Goal: Task Accomplishment & Management: Manage account settings

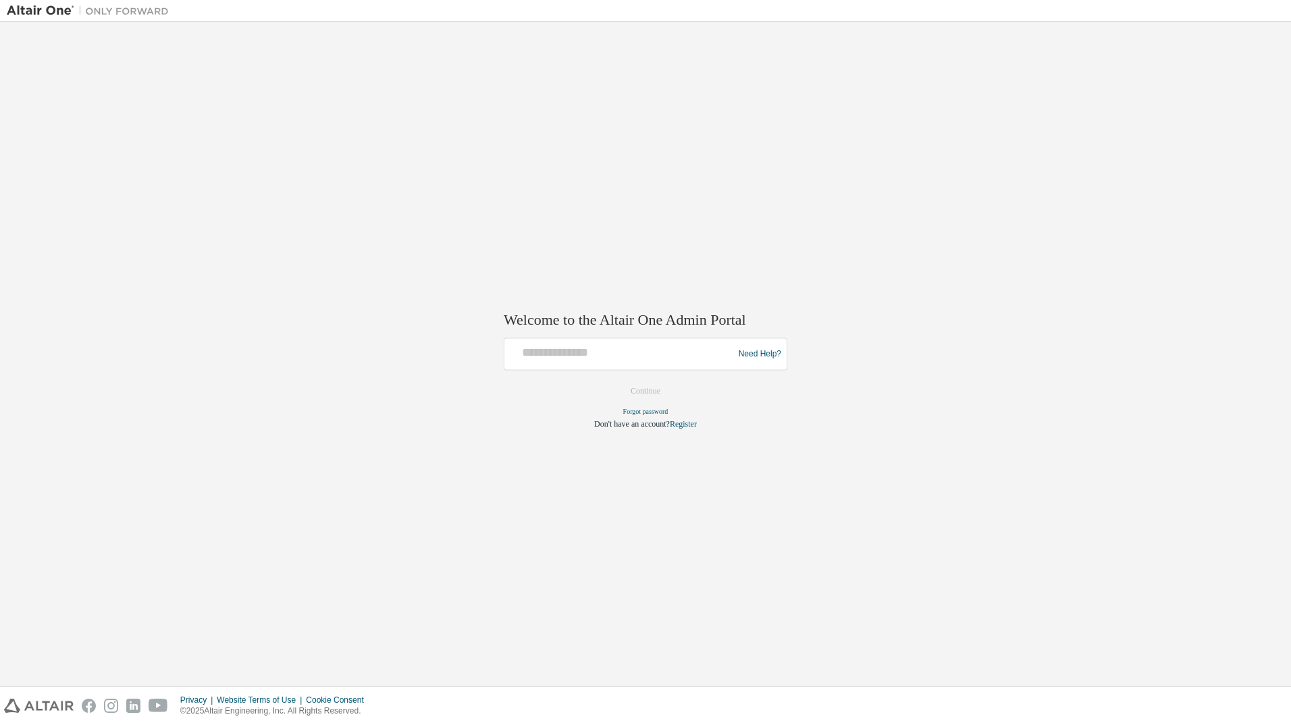
click at [435, 440] on div "Welcome to the Altair One Admin Portal Need Help? Please make sure that you pro…" at bounding box center [645, 353] width 1277 height 651
click at [564, 357] on input "text" at bounding box center [621, 352] width 222 height 20
paste input "**********"
type input "**********"
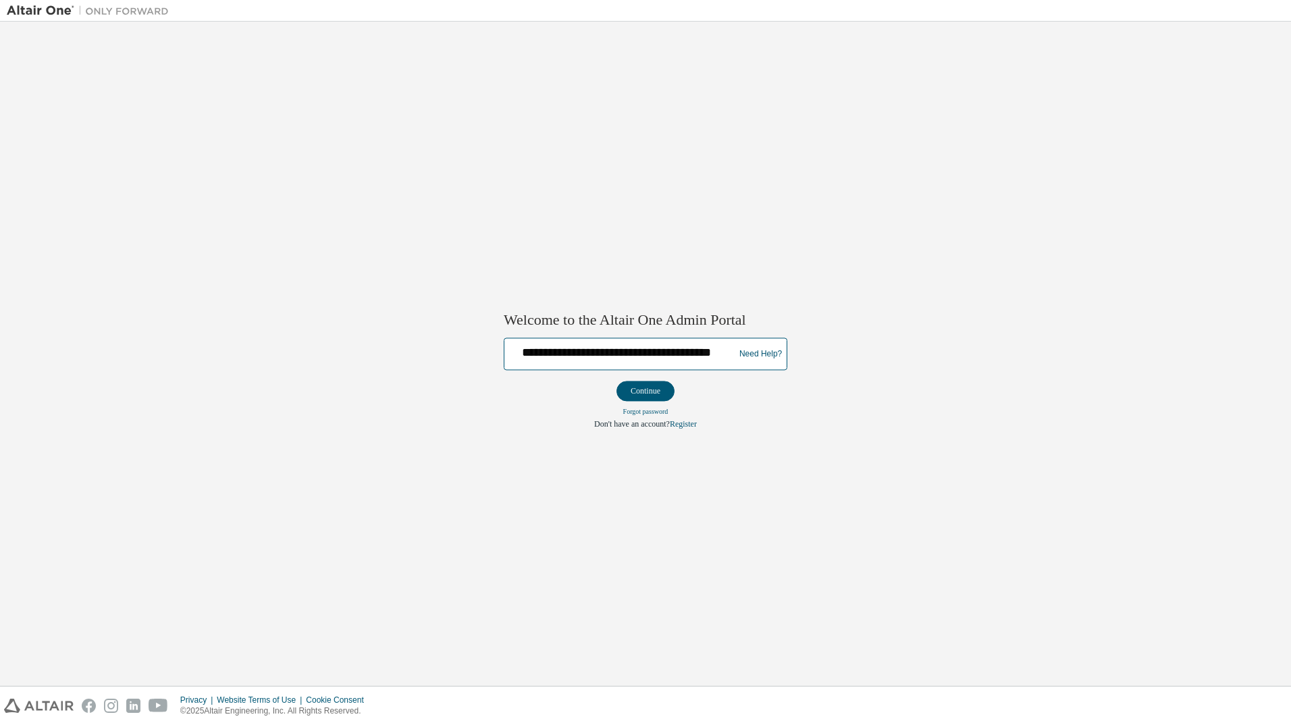
click at [616, 381] on button "Continue" at bounding box center [645, 391] width 58 height 20
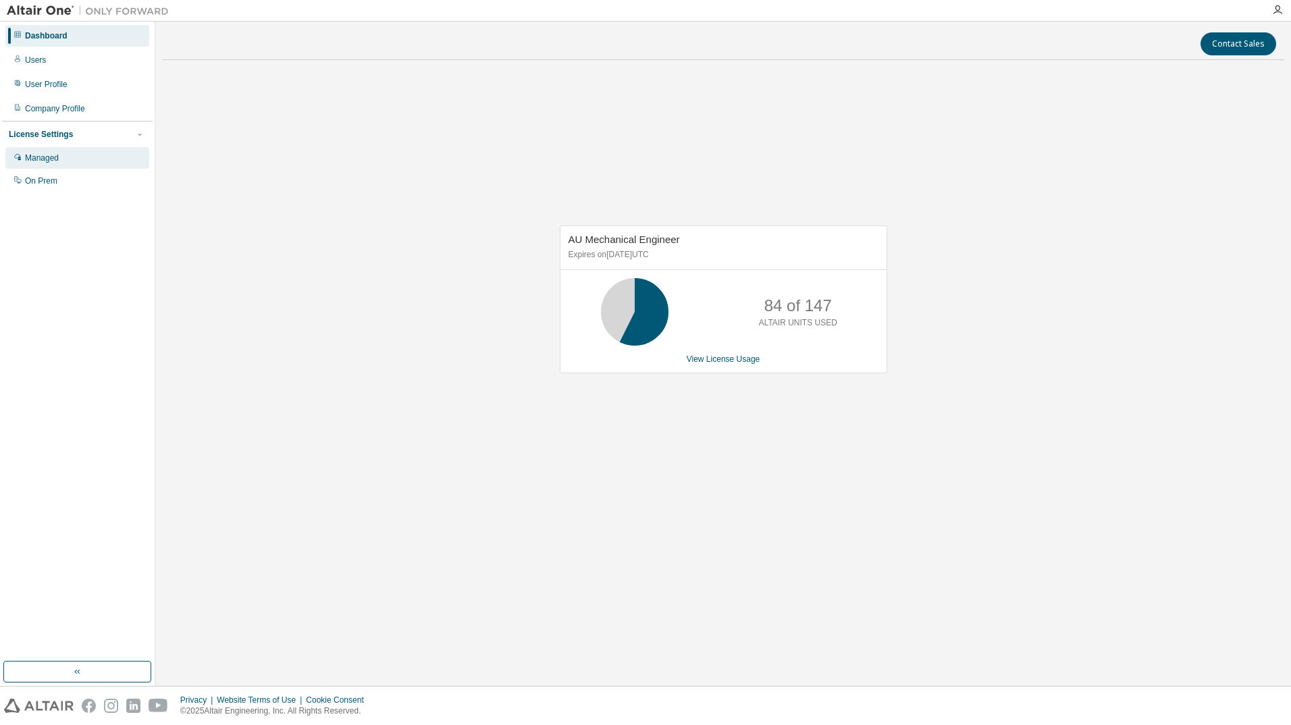
click at [49, 159] on div "Managed" at bounding box center [42, 158] width 34 height 11
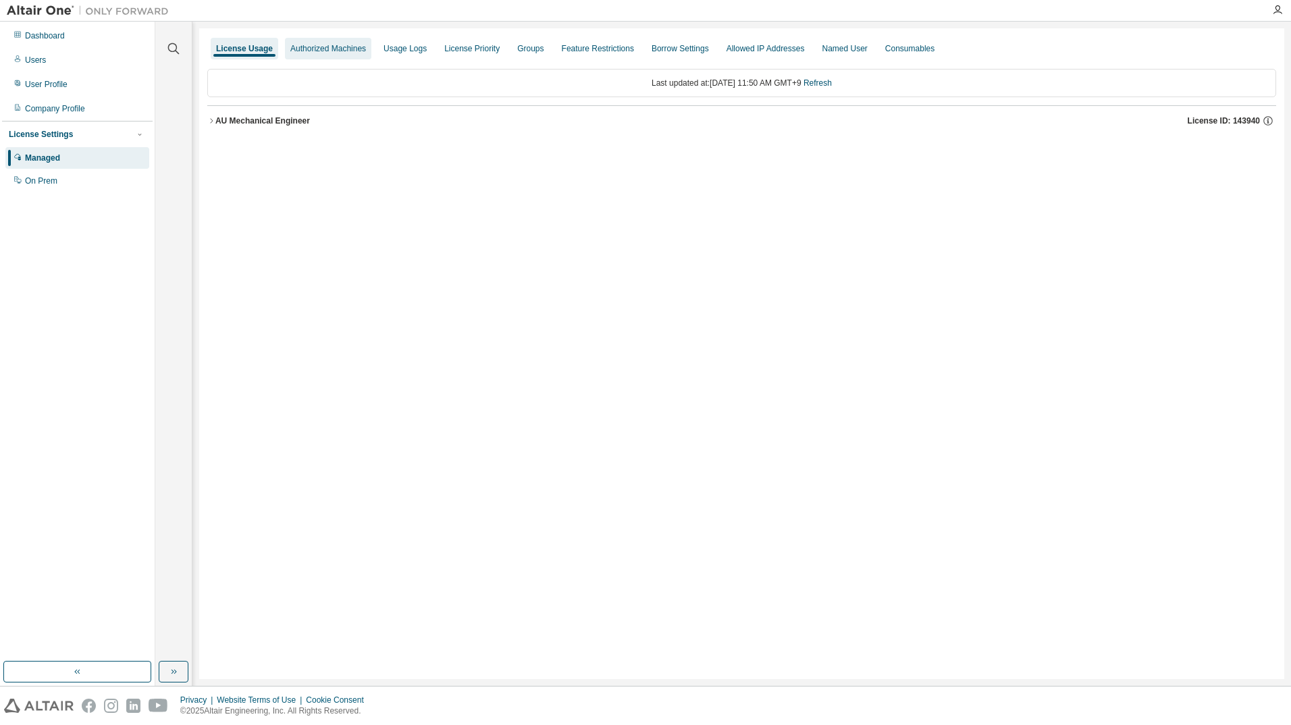
click at [325, 52] on div "Authorized Machines" at bounding box center [328, 48] width 76 height 11
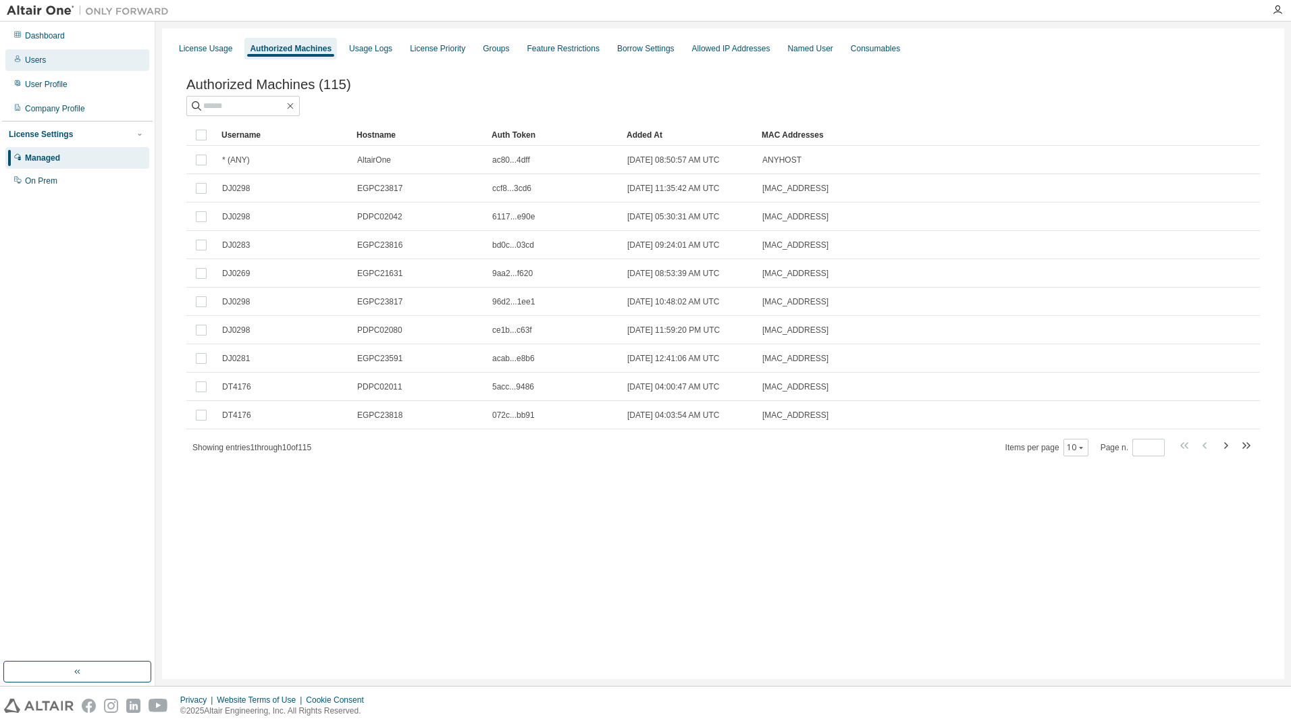
click at [40, 57] on div "Users" at bounding box center [35, 60] width 21 height 11
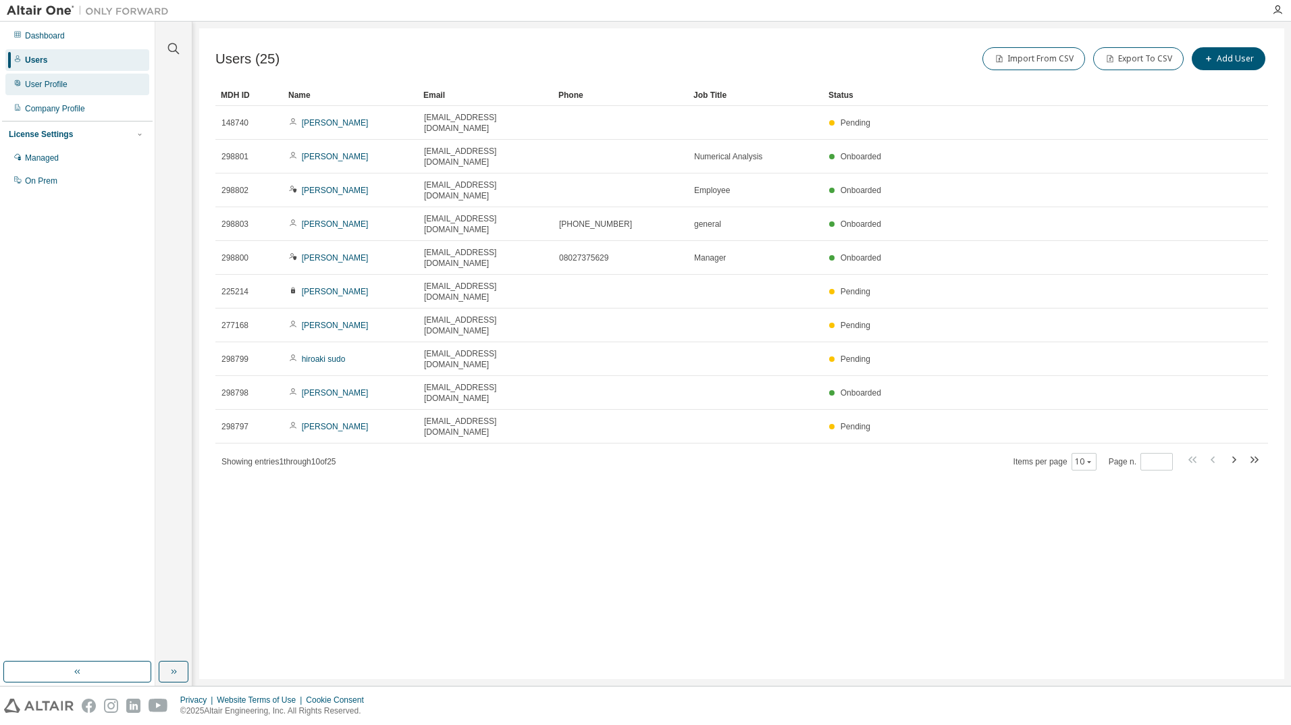
click at [43, 95] on div "User Profile" at bounding box center [77, 85] width 144 height 22
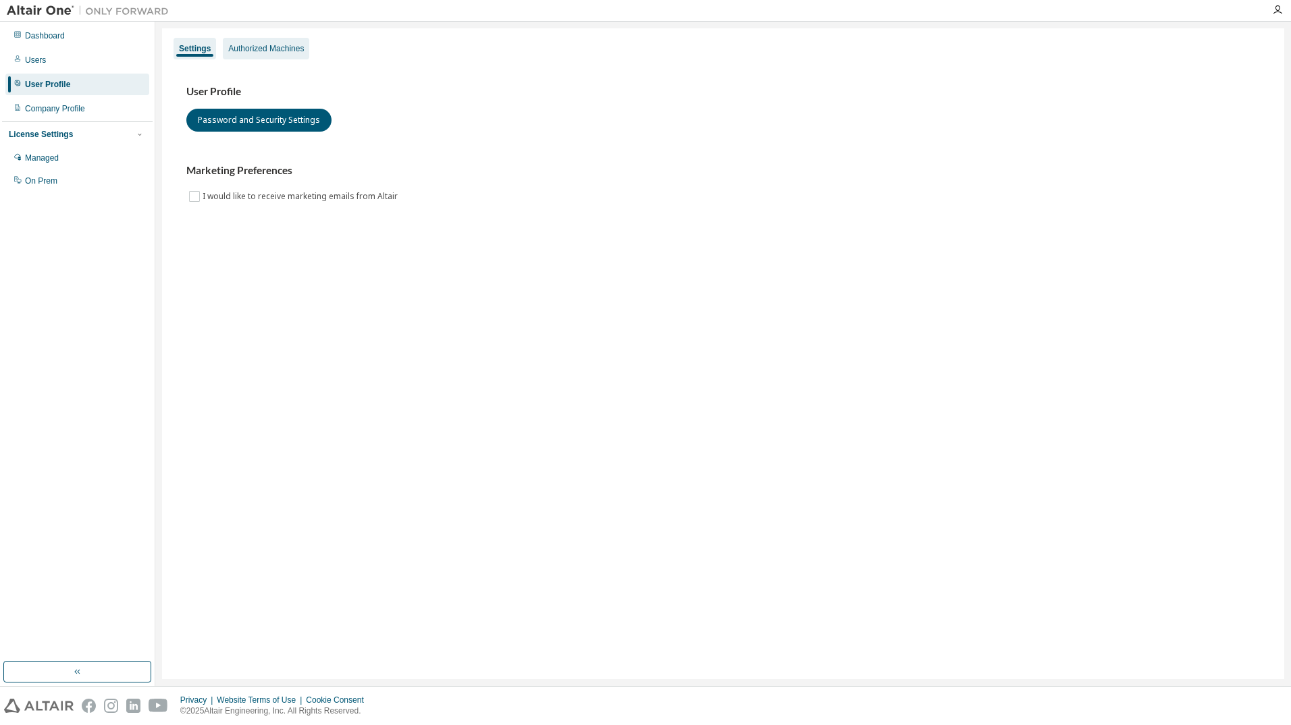
click at [263, 49] on div "Authorized Machines" at bounding box center [266, 48] width 76 height 11
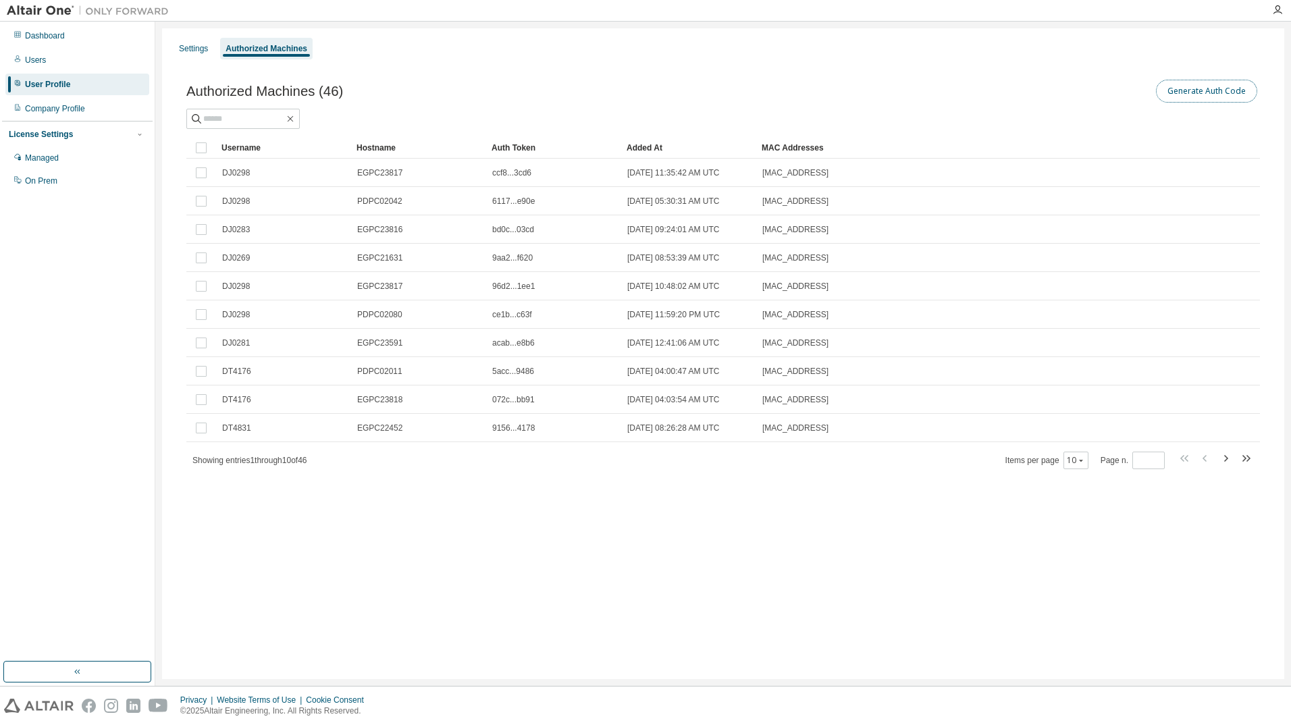
click at [1198, 96] on button "Generate Auth Code" at bounding box center [1206, 91] width 101 height 23
